Goal: Information Seeking & Learning: Learn about a topic

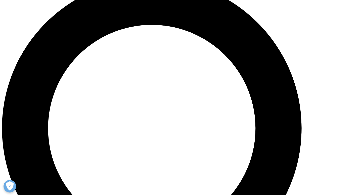
scroll to position [401, 0]
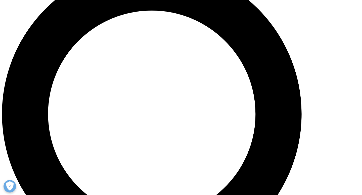
drag, startPoint x: 116, startPoint y: 153, endPoint x: 95, endPoint y: 155, distance: 20.9
copy strong "Pfizer4All ™"
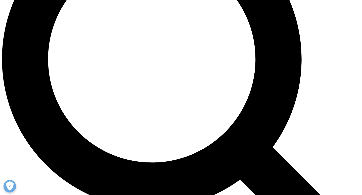
scroll to position [457, 0]
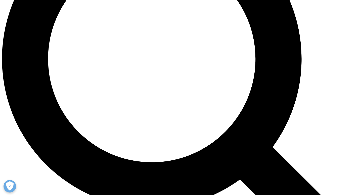
drag, startPoint x: 95, startPoint y: 148, endPoint x: 116, endPoint y: 147, distance: 21.6
click at [100, 155] on icon at bounding box center [100, 155] width 4 height 4
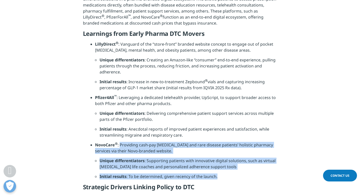
drag, startPoint x: 120, startPoint y: 147, endPoint x: 219, endPoint y: 179, distance: 103.8
click at [219, 179] on ul "LillyDirect ® : Vanguard of the “store-front” branded website concept to engage…" at bounding box center [184, 112] width 189 height 142
click at [203, 179] on li "Initial results : To be determined, given recency of the launch." at bounding box center [189, 179] width 180 height 10
drag, startPoint x: 222, startPoint y: 169, endPoint x: 120, endPoint y: 149, distance: 103.5
click at [120, 149] on ul "LillyDirect ® : Vanguard of the “store-front” branded website concept to engage…" at bounding box center [184, 112] width 189 height 142
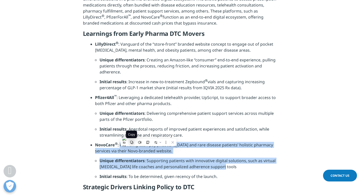
click at [131, 143] on icon at bounding box center [132, 143] width 4 height 4
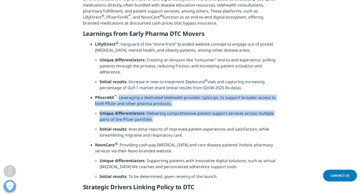
drag, startPoint x: 119, startPoint y: 98, endPoint x: 157, endPoint y: 123, distance: 46.1
click at [157, 123] on ul "LillyDirect ® : Vanguard of the “store-front” branded website concept to engage…" at bounding box center [184, 112] width 189 height 142
click at [161, 119] on li "Unique differentiators : Delivering comprehensive patient support services acro…" at bounding box center [189, 119] width 180 height 16
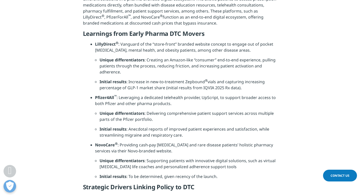
click at [161, 119] on li "Unique differentiators : Delivering comprehensive patient support services acro…" at bounding box center [189, 119] width 180 height 16
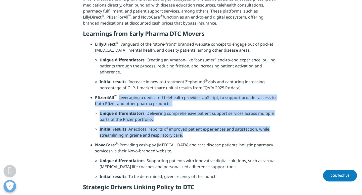
drag, startPoint x: 119, startPoint y: 99, endPoint x: 186, endPoint y: 137, distance: 76.7
click at [186, 137] on ul "LillyDirect ® : Vanguard of the “store-front” branded website concept to engage…" at bounding box center [184, 112] width 189 height 142
click at [169, 143] on icon at bounding box center [169, 145] width 4 height 4
